Goal: Information Seeking & Learning: Learn about a topic

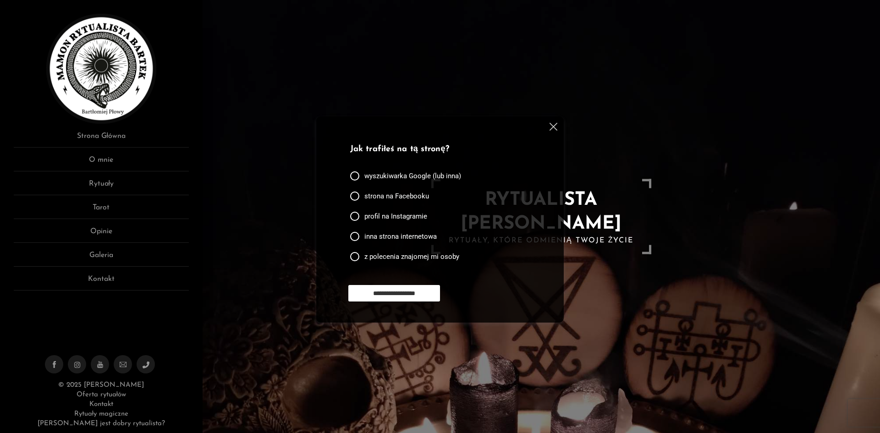
click at [554, 125] on img at bounding box center [553, 127] width 8 height 8
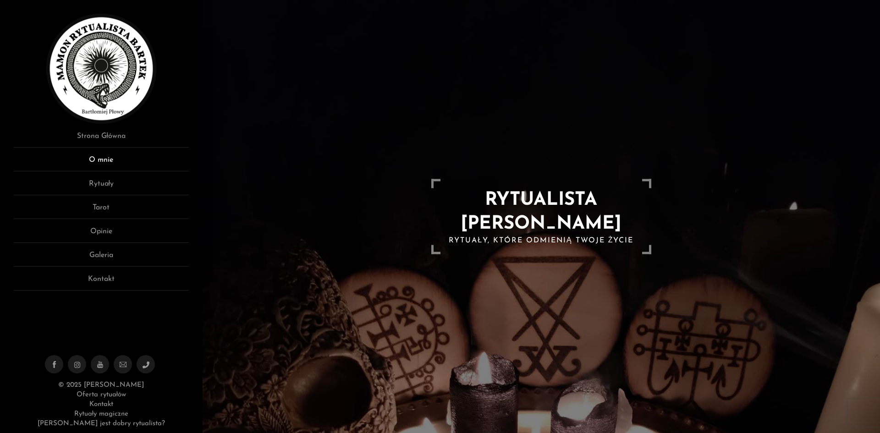
click at [159, 163] on link "O mnie" at bounding box center [101, 162] width 175 height 17
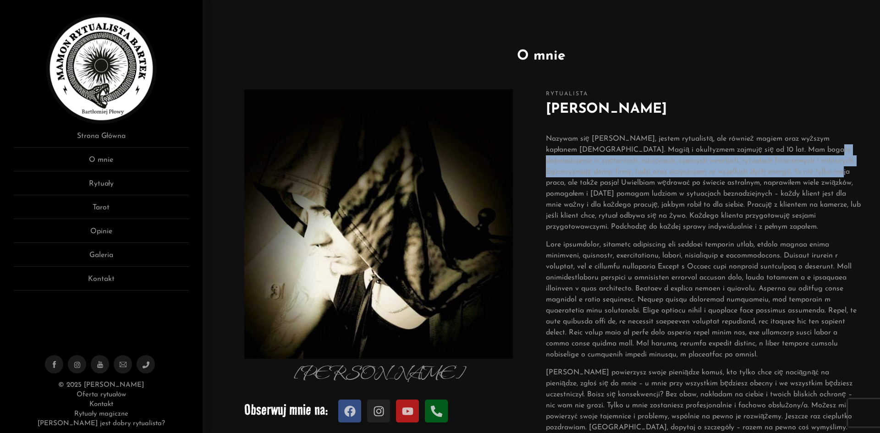
drag, startPoint x: 821, startPoint y: 167, endPoint x: 800, endPoint y: 153, distance: 24.7
click at [800, 153] on p "Nazywam się Bartłomiej, jestem rytualistą, ale również magiem oraz wyższym kapł…" at bounding box center [704, 182] width 316 height 99
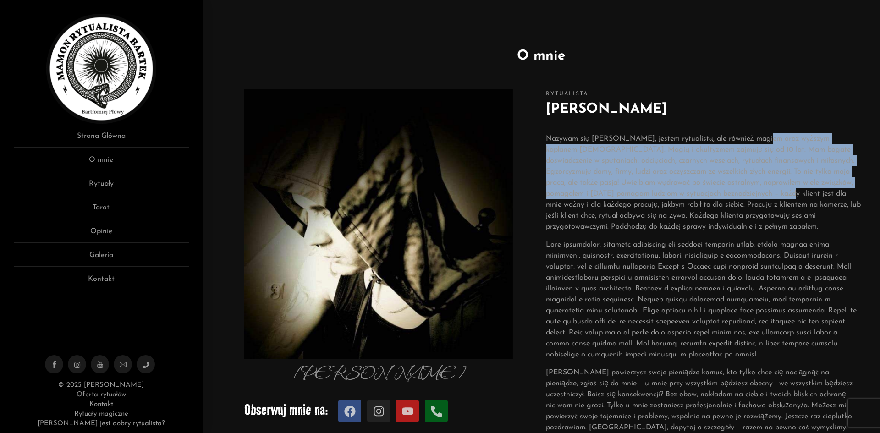
drag, startPoint x: 756, startPoint y: 138, endPoint x: 730, endPoint y: 211, distance: 77.7
click at [758, 203] on p "Nazywam się Bartłomiej, jestem rytualistą, ale również magiem oraz wyższym kapł…" at bounding box center [704, 182] width 316 height 99
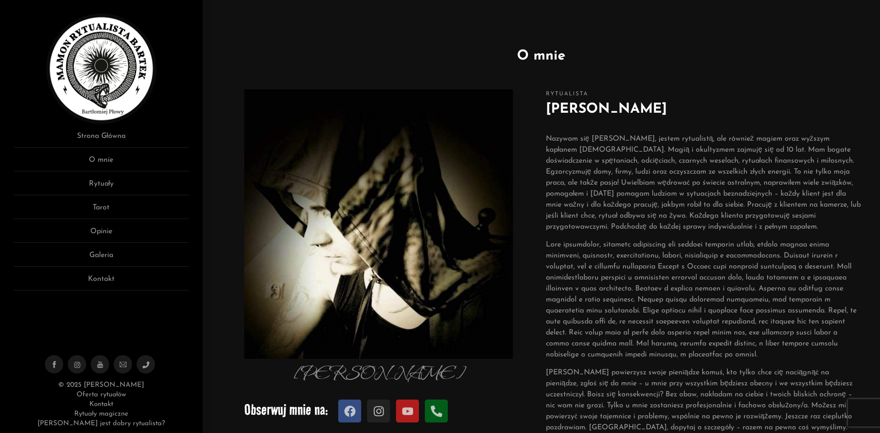
click at [709, 216] on p "Nazywam się Bartłomiej, jestem rytualistą, ale również magiem oraz wyższym kapł…" at bounding box center [704, 182] width 316 height 99
click at [120, 188] on link "Rytuały" at bounding box center [101, 186] width 175 height 17
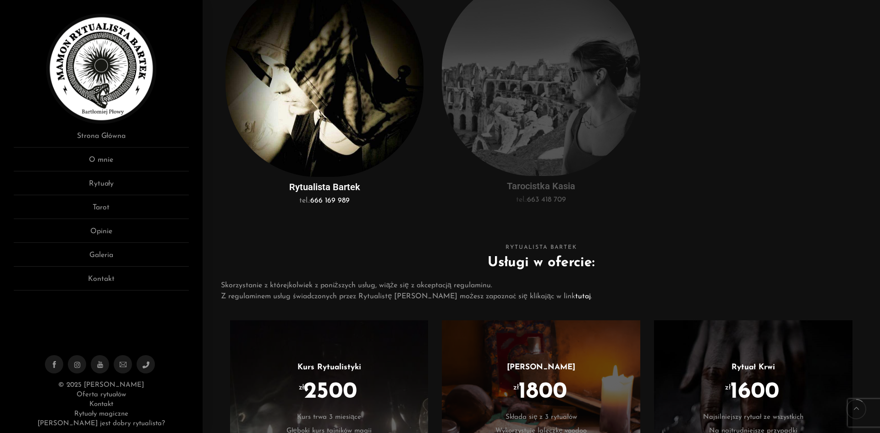
scroll to position [137, 0]
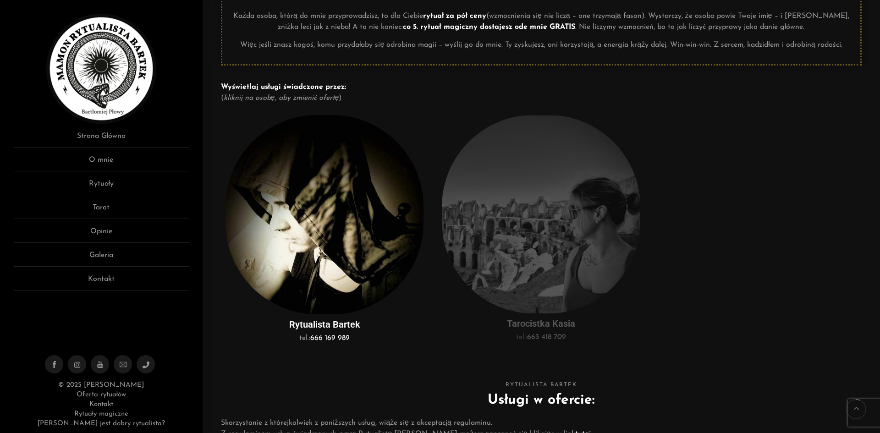
click at [565, 252] on img at bounding box center [541, 214] width 198 height 198
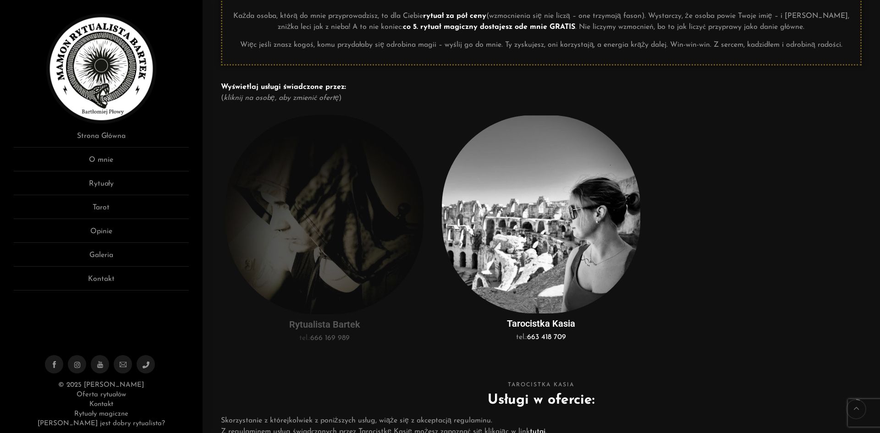
click at [320, 251] on img at bounding box center [324, 214] width 198 height 199
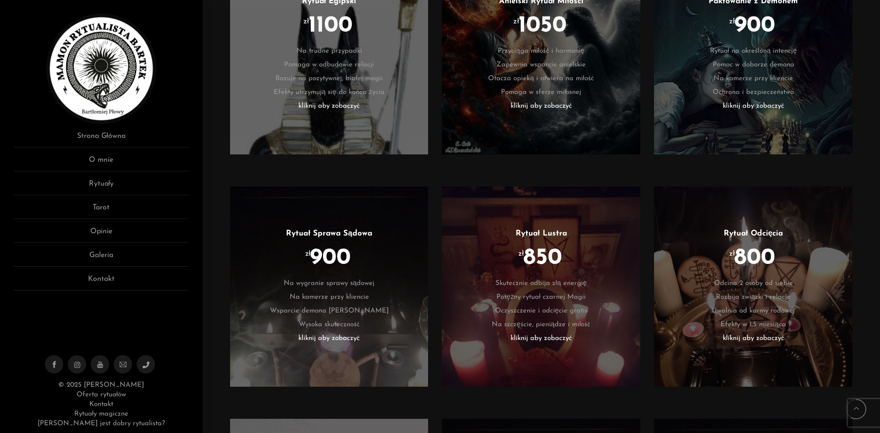
scroll to position [1283, 0]
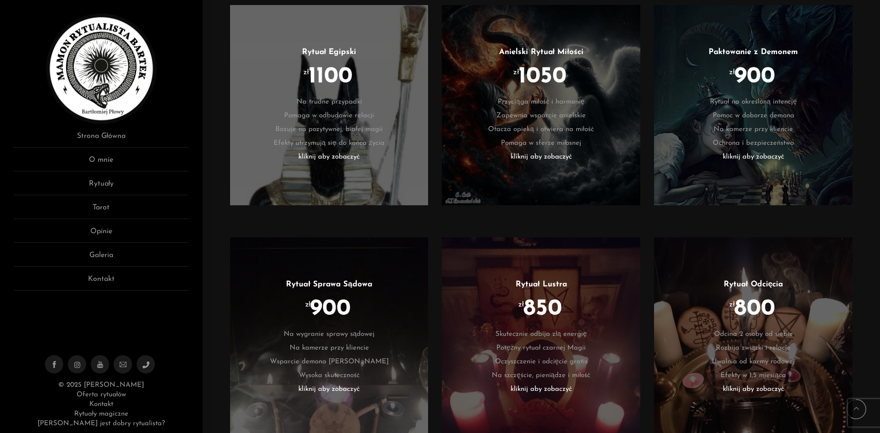
click at [723, 77] on li "zł 900" at bounding box center [753, 83] width 171 height 24
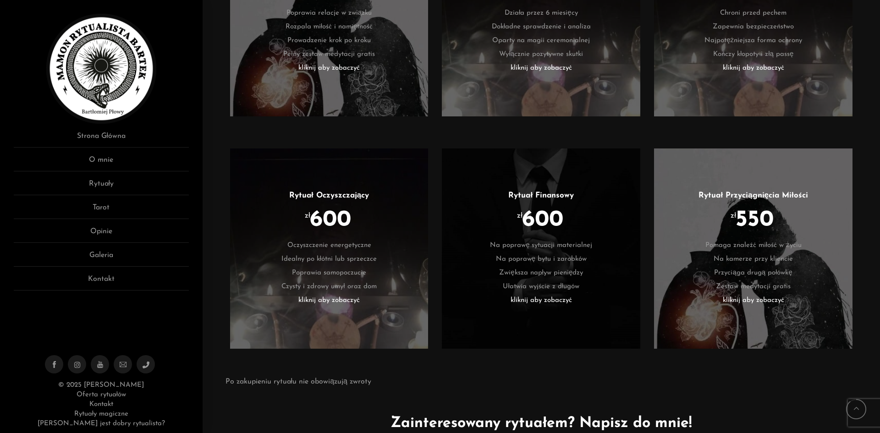
scroll to position [1833, 0]
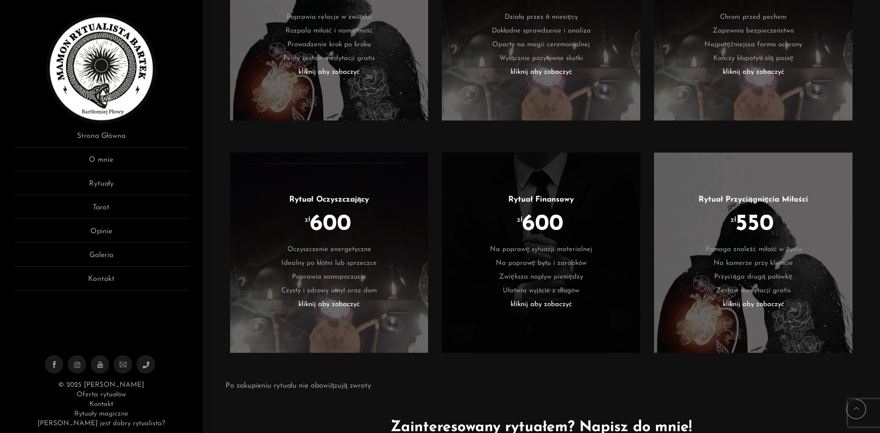
click at [597, 222] on li "zł 600" at bounding box center [540, 231] width 171 height 24
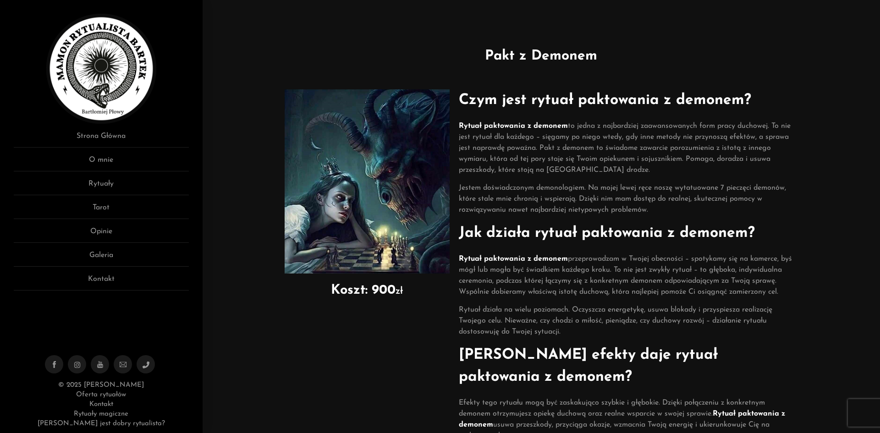
click at [693, 227] on h2 "Jak działa rytuał paktowania z demonem?" at bounding box center [628, 233] width 339 height 22
click at [572, 224] on h2 "Jak działa rytuał paktowania z demonem?" at bounding box center [628, 233] width 339 height 22
